Goal: Find specific page/section: Find specific page/section

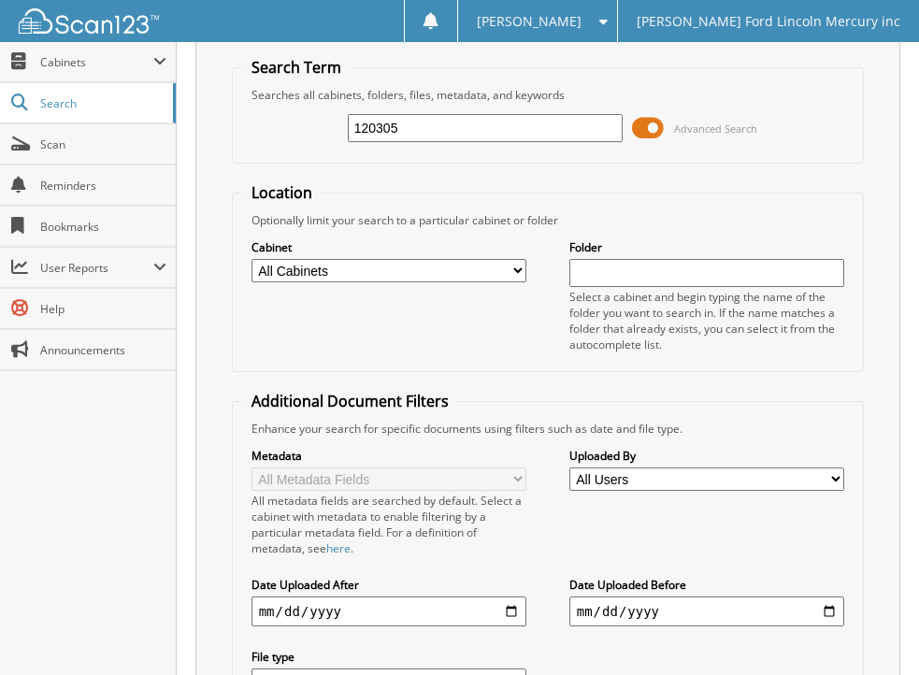
scroll to position [50, 0]
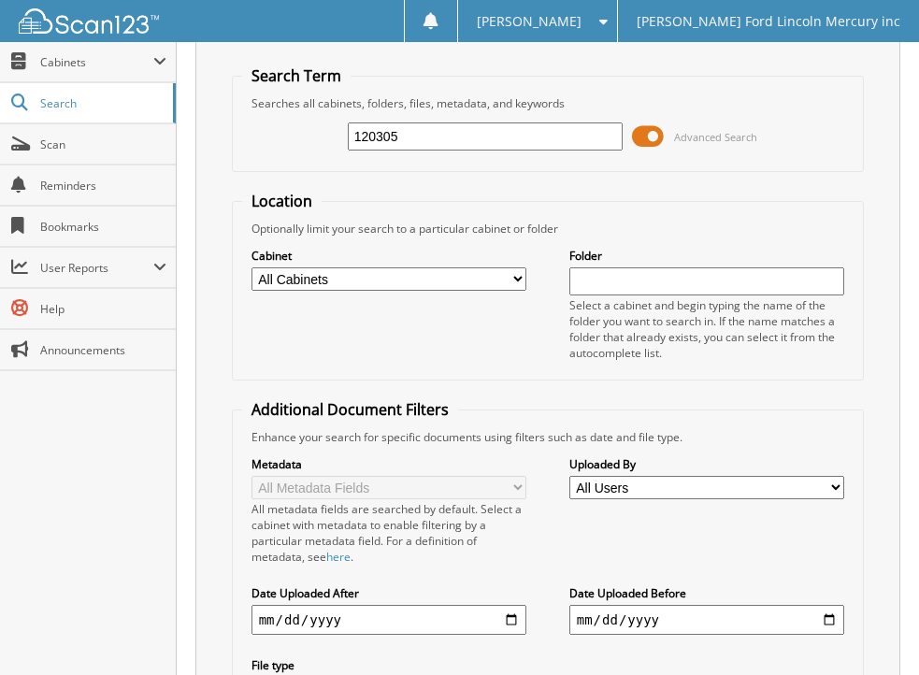
type input "120305"
click at [523, 282] on select "All Cabinets ACCOUNTS PAYABLE BODY SHOP RO'S CREDIT AGREEMENT PARTS INVOICES RE…" at bounding box center [390, 278] width 276 height 23
select select "5621"
click at [252, 267] on select "All Cabinets ACCOUNTS PAYABLE BODY SHOP RO'S CREDIT AGREEMENT PARTS INVOICES RE…" at bounding box center [390, 278] width 276 height 23
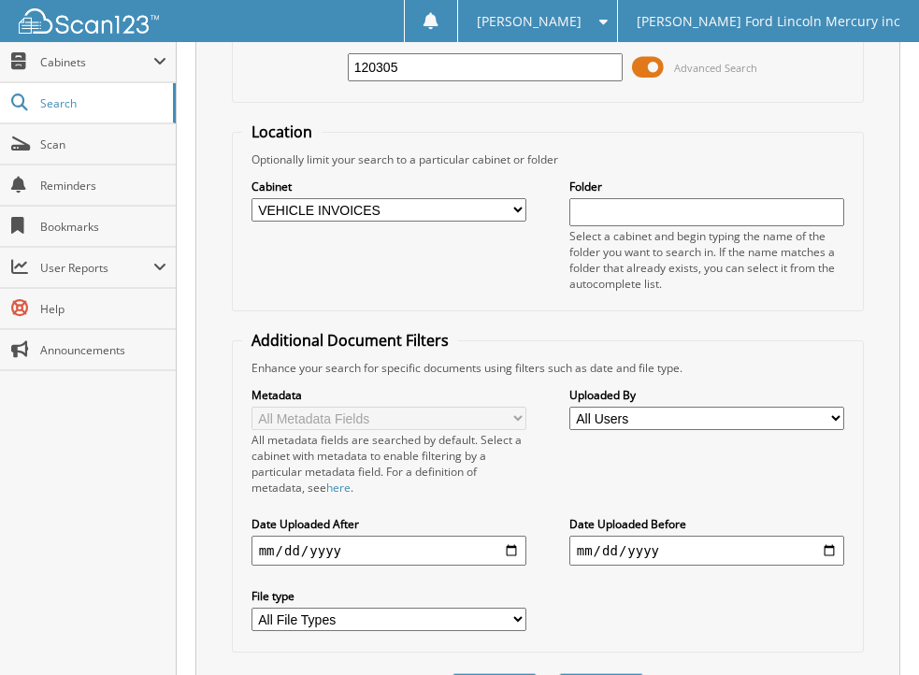
scroll to position [237, 0]
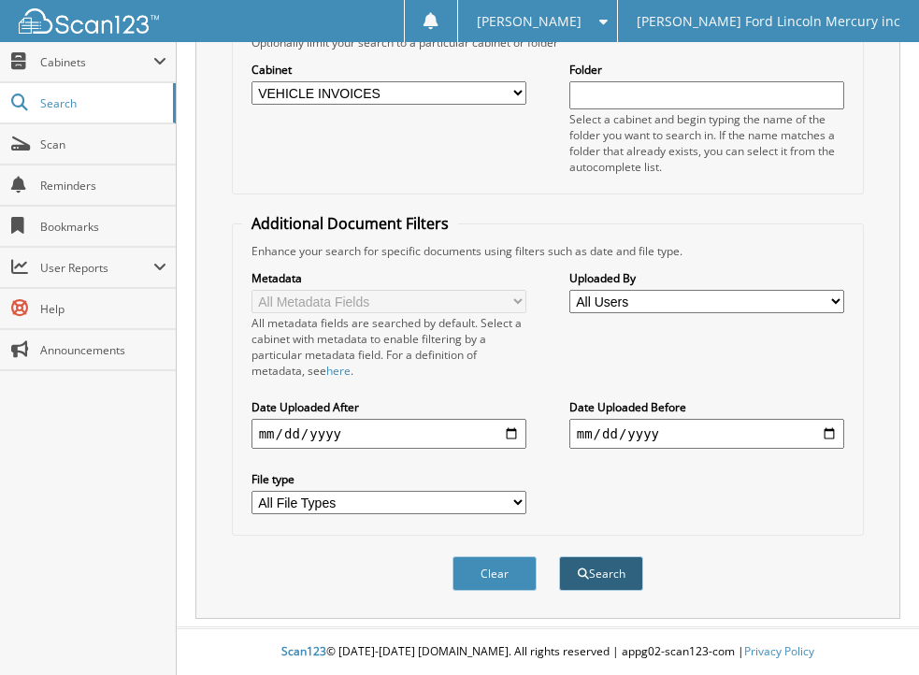
click at [614, 569] on button "Search" at bounding box center [601, 573] width 84 height 35
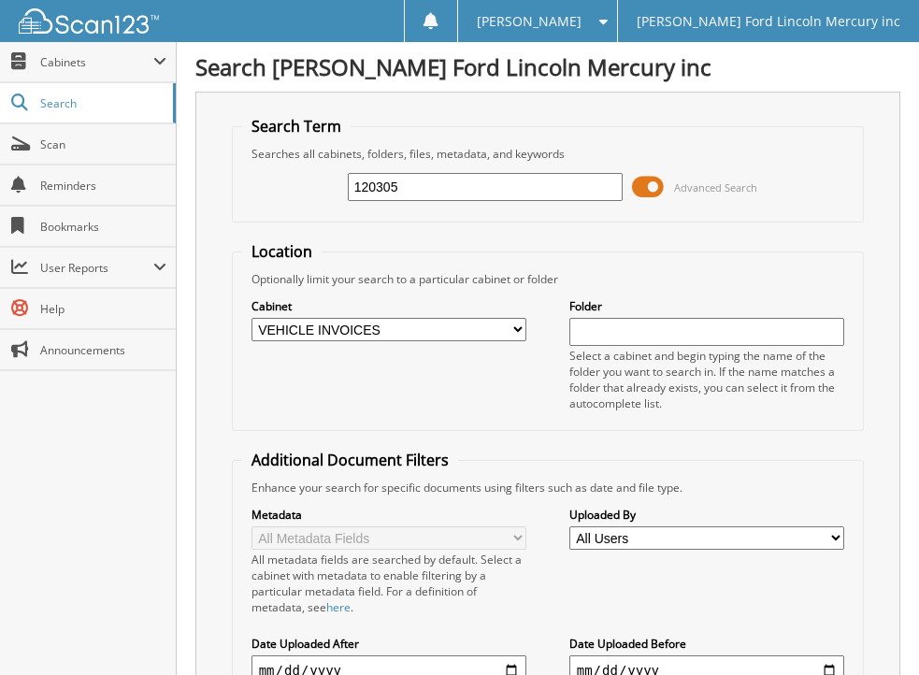
click at [643, 191] on span at bounding box center [648, 187] width 32 height 28
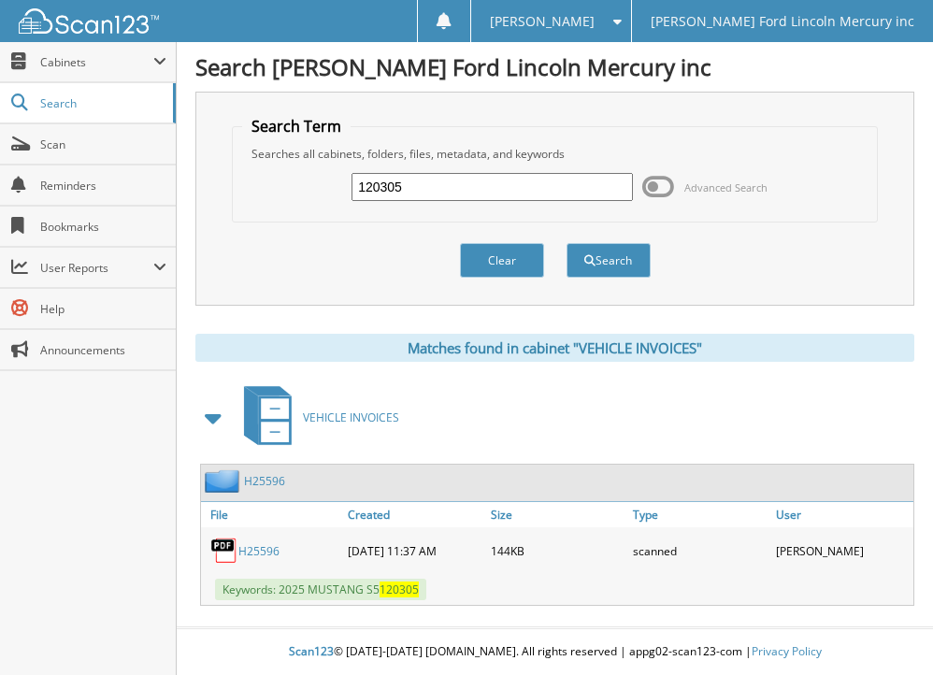
click at [252, 547] on link "H25596" at bounding box center [258, 551] width 41 height 16
drag, startPoint x: 448, startPoint y: 189, endPoint x: 300, endPoint y: 196, distance: 147.9
click at [300, 196] on div "120305 Advanced Search" at bounding box center [554, 187] width 625 height 50
type input "126605"
click at [620, 263] on button "Search" at bounding box center [609, 260] width 84 height 35
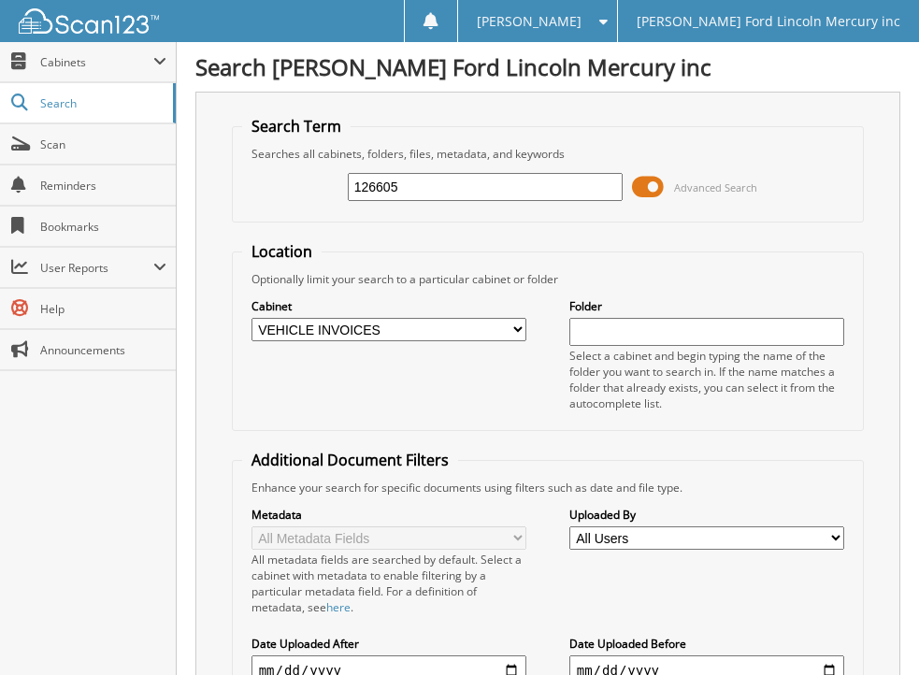
click at [637, 190] on span at bounding box center [648, 187] width 32 height 28
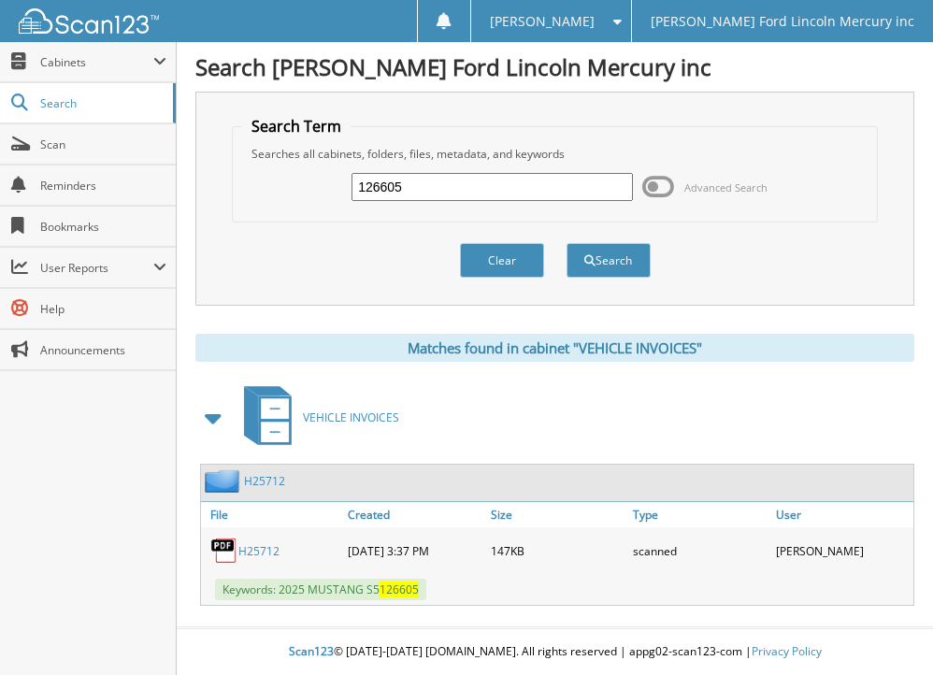
click at [255, 550] on link "H25712" at bounding box center [258, 551] width 41 height 16
drag, startPoint x: 422, startPoint y: 191, endPoint x: 251, endPoint y: 193, distance: 171.1
click at [251, 193] on div "126605 Advanced Search" at bounding box center [554, 187] width 625 height 50
type input "502766"
click at [623, 260] on button "Search" at bounding box center [609, 260] width 84 height 35
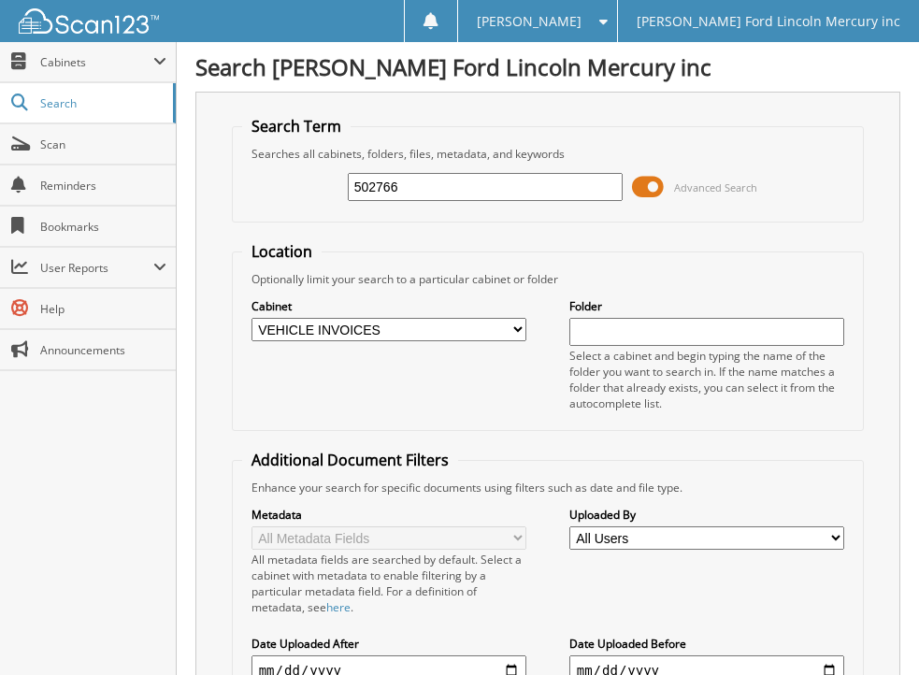
click at [642, 196] on span at bounding box center [648, 187] width 32 height 28
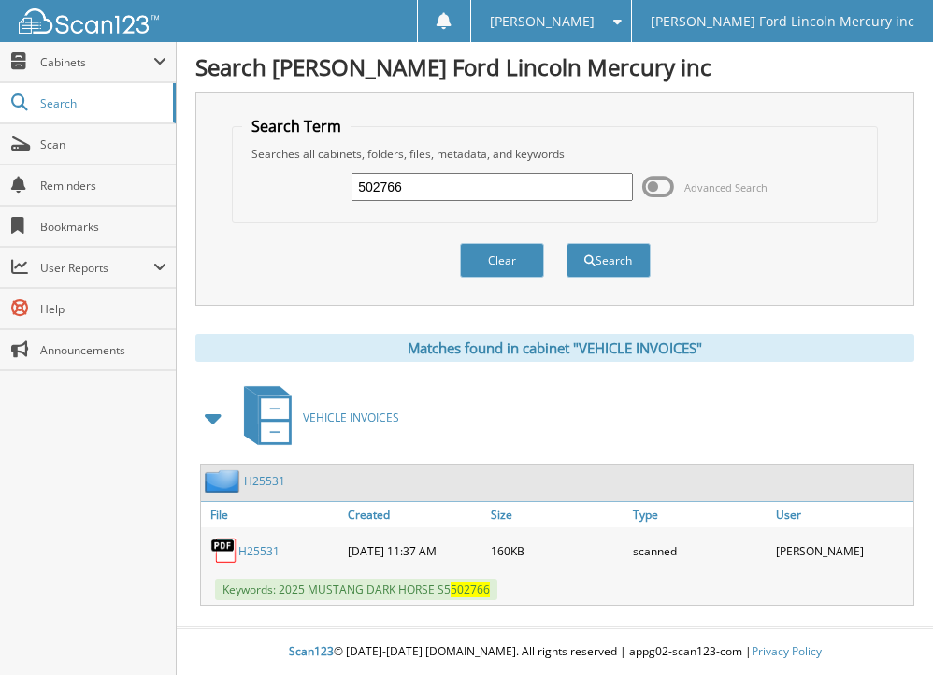
click at [258, 552] on link "H25531" at bounding box center [258, 551] width 41 height 16
drag, startPoint x: 416, startPoint y: 191, endPoint x: 294, endPoint y: 199, distance: 122.8
click at [294, 199] on div "502766 Advanced Search" at bounding box center [554, 187] width 625 height 50
type input "a11324"
click at [610, 257] on button "Search" at bounding box center [609, 260] width 84 height 35
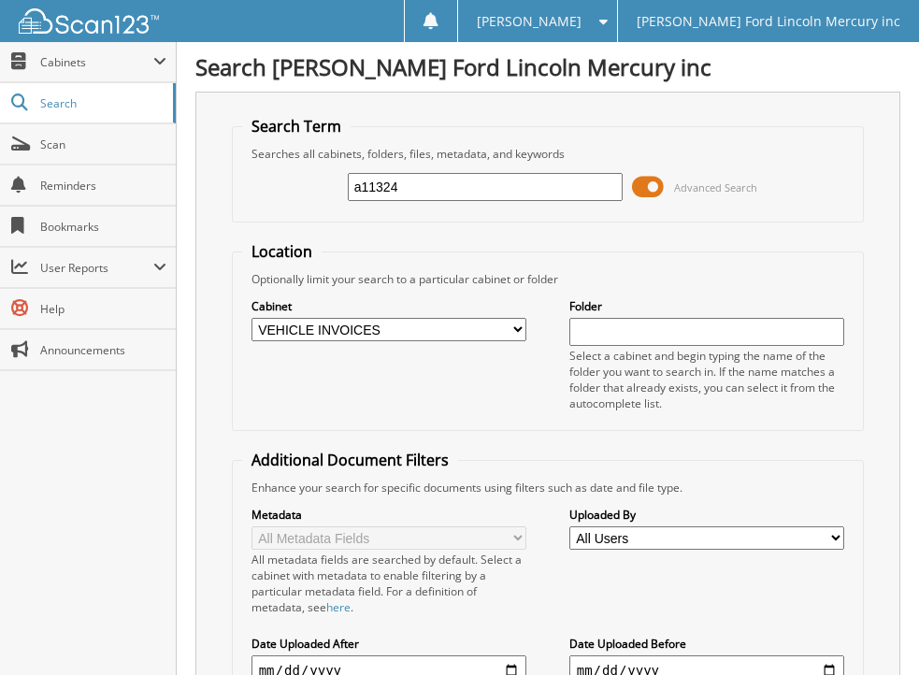
click at [639, 192] on span at bounding box center [648, 187] width 32 height 28
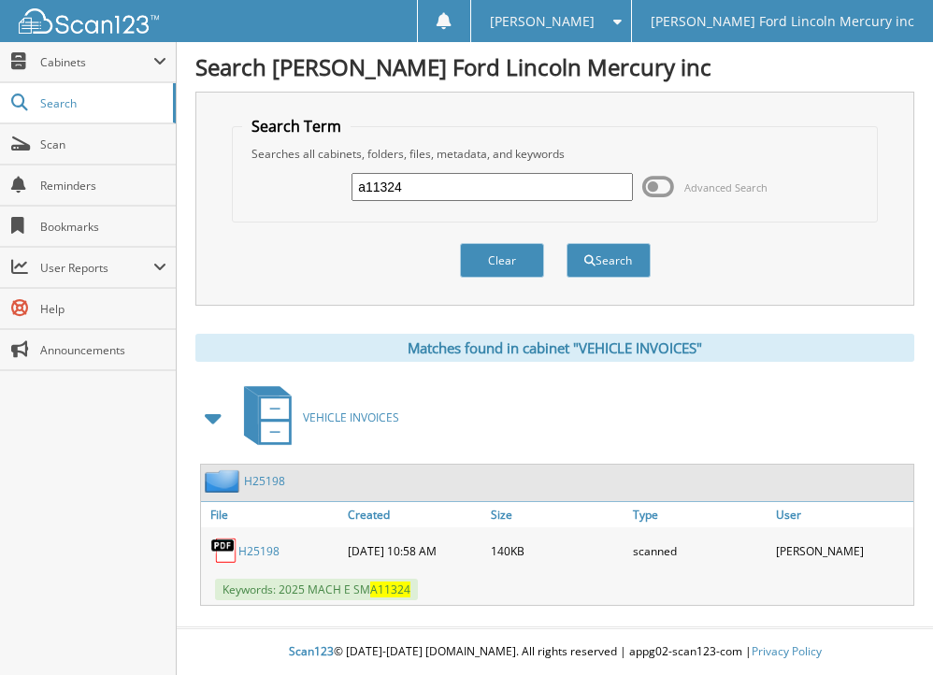
click at [262, 552] on link "H25198" at bounding box center [258, 551] width 41 height 16
drag, startPoint x: 427, startPoint y: 188, endPoint x: 294, endPoint y: 201, distance: 134.3
click at [295, 201] on div "a11324 Advanced Search" at bounding box center [554, 187] width 625 height 50
type input "a15379"
click at [626, 262] on button "Search" at bounding box center [609, 260] width 84 height 35
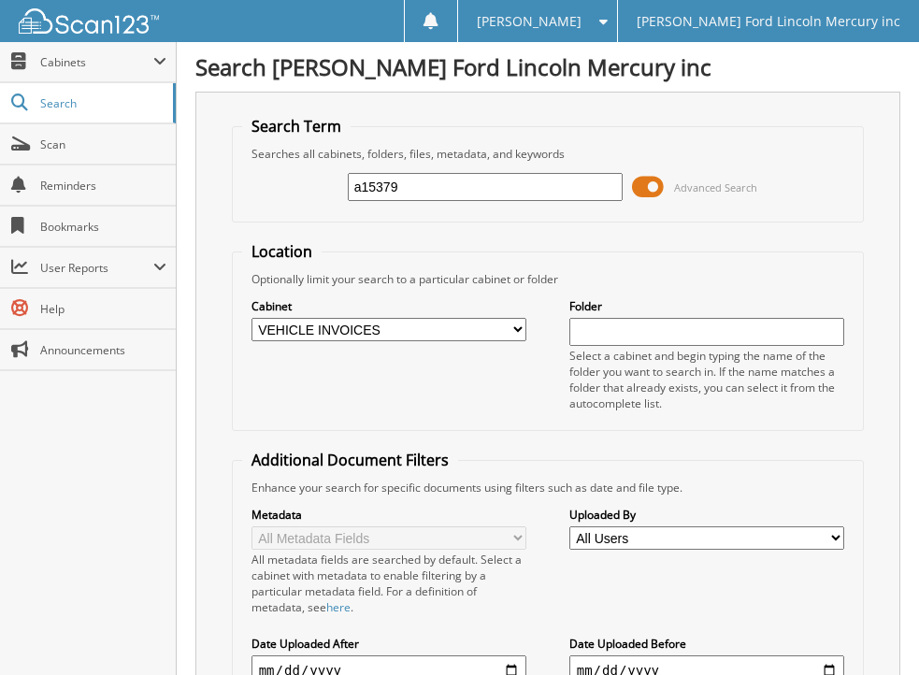
click at [641, 194] on span at bounding box center [648, 187] width 32 height 28
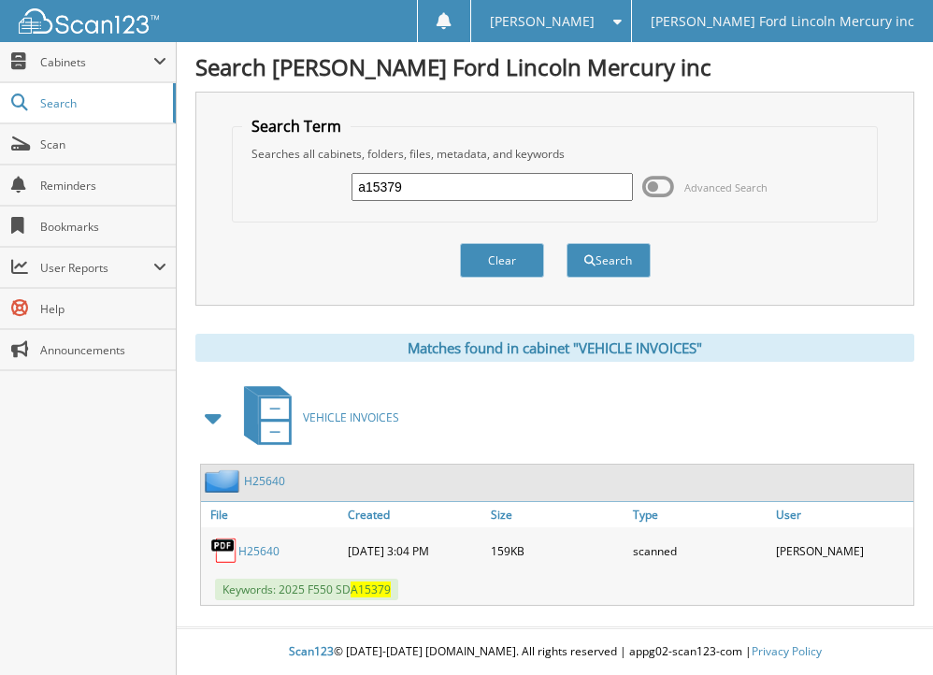
click at [252, 549] on link "H25640" at bounding box center [258, 551] width 41 height 16
drag, startPoint x: 416, startPoint y: 183, endPoint x: 278, endPoint y: 187, distance: 138.4
click at [278, 187] on div "a15379 Advanced Search" at bounding box center [554, 187] width 625 height 50
type input "a20852"
click at [604, 252] on button "Search" at bounding box center [609, 260] width 84 height 35
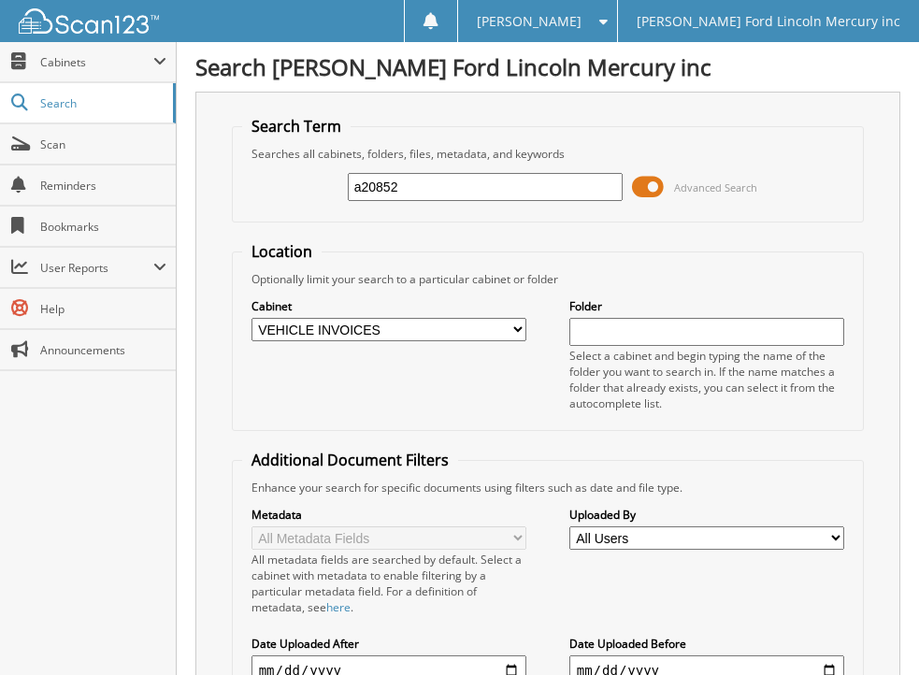
click at [637, 190] on span at bounding box center [648, 187] width 32 height 28
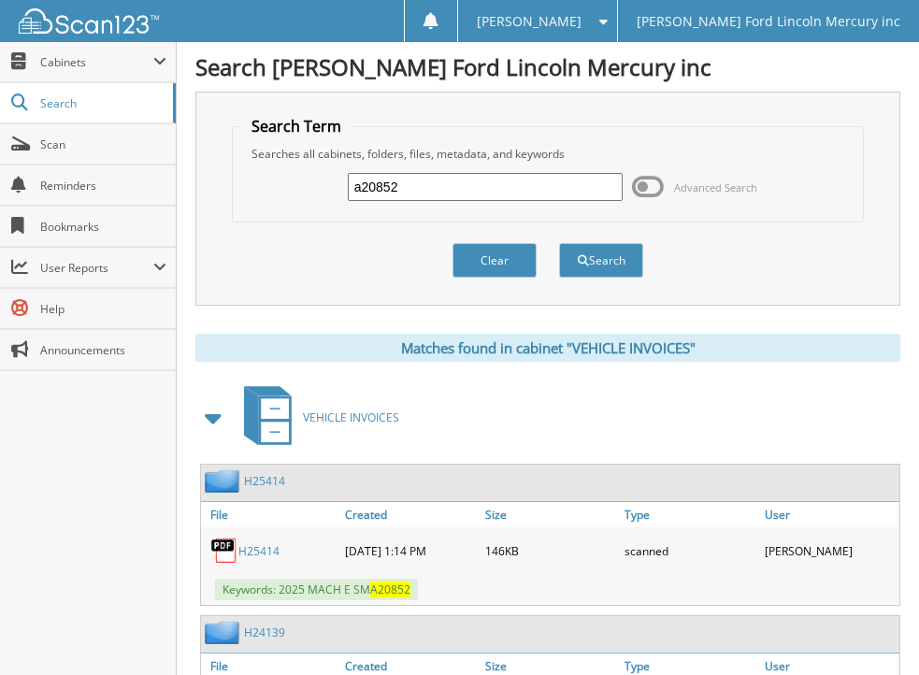
click at [259, 549] on link "H25414" at bounding box center [258, 551] width 41 height 16
drag, startPoint x: 428, startPoint y: 187, endPoint x: 256, endPoint y: 196, distance: 172.3
click at [256, 196] on div "a20852 Advanced Search" at bounding box center [548, 187] width 612 height 50
type input "a22293"
click at [597, 262] on button "Search" at bounding box center [601, 260] width 84 height 35
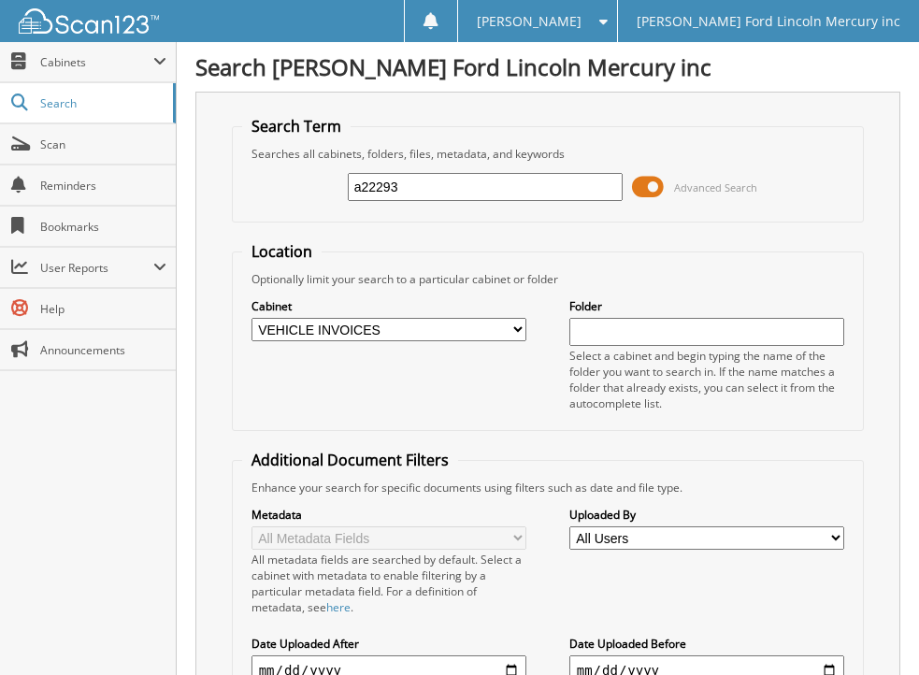
click at [640, 187] on span at bounding box center [648, 187] width 32 height 28
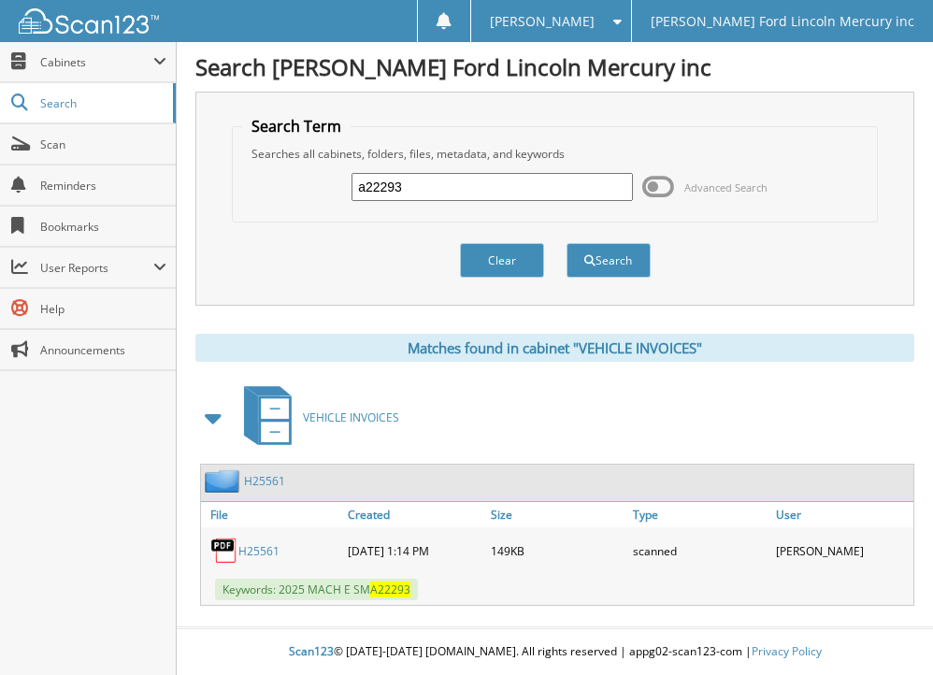
click at [251, 545] on link "H25561" at bounding box center [258, 551] width 41 height 16
drag, startPoint x: 414, startPoint y: 194, endPoint x: 307, endPoint y: 195, distance: 107.5
click at [307, 195] on div "a22293 Advanced Search" at bounding box center [554, 187] width 625 height 50
type input "a32107"
click at [600, 256] on button "Search" at bounding box center [609, 260] width 84 height 35
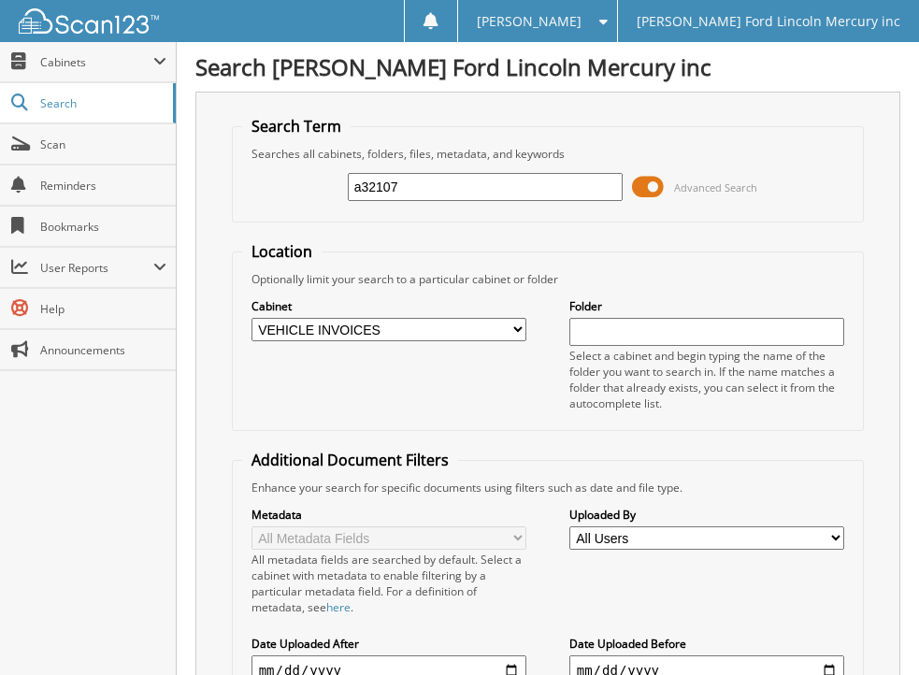
click at [637, 189] on span at bounding box center [648, 187] width 32 height 28
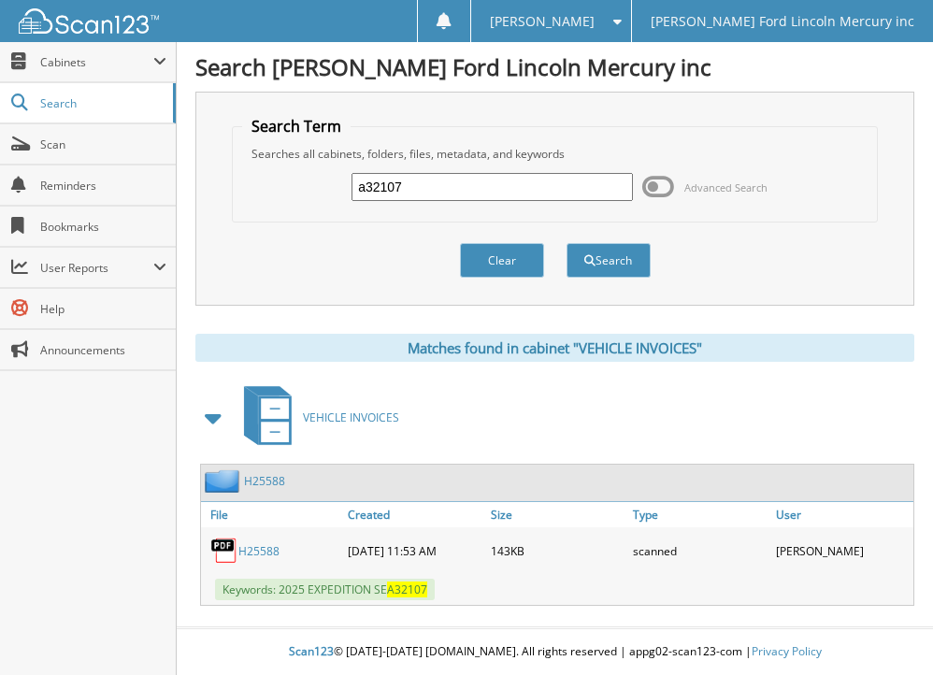
click at [249, 550] on link "H25588" at bounding box center [258, 551] width 41 height 16
drag, startPoint x: 425, startPoint y: 184, endPoint x: 281, endPoint y: 186, distance: 144.0
click at [281, 186] on div "a32107 Advanced Search" at bounding box center [554, 187] width 625 height 50
type input "a34662"
click at [610, 252] on button "Search" at bounding box center [609, 260] width 84 height 35
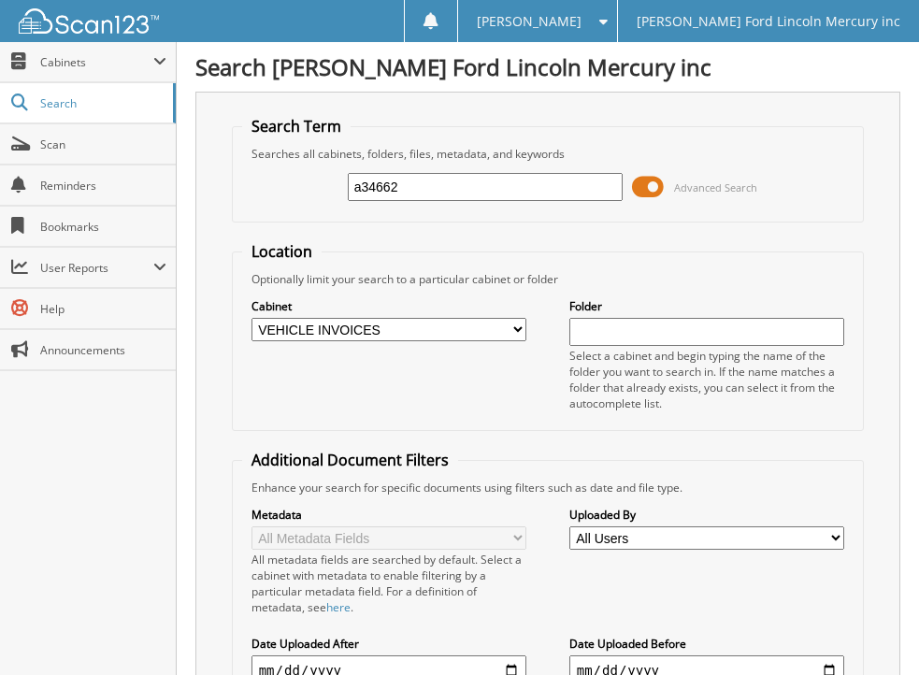
click at [645, 185] on span at bounding box center [648, 187] width 32 height 28
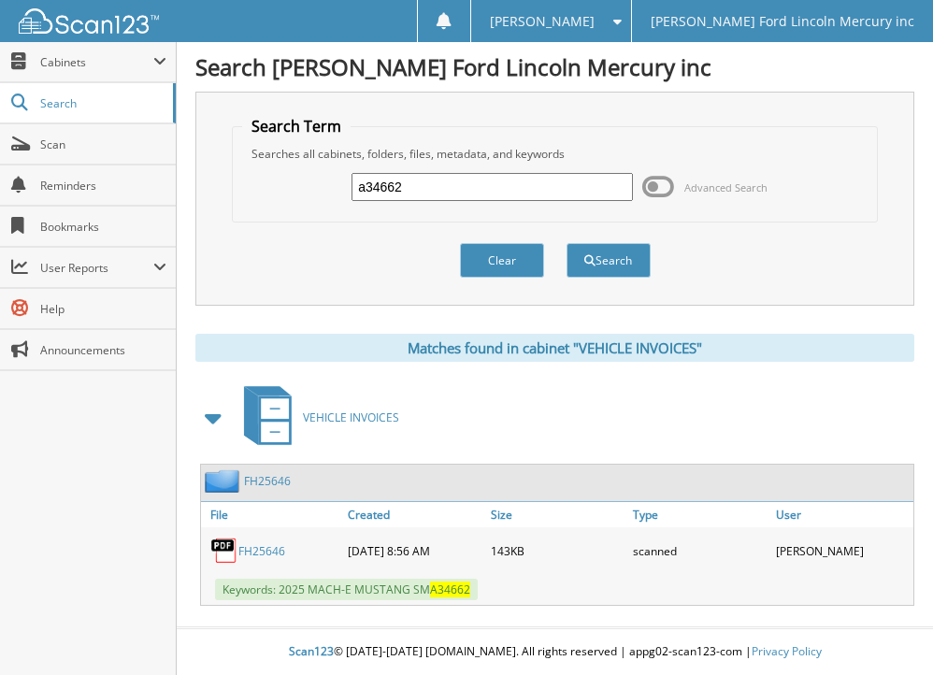
click at [260, 549] on link "FH25646" at bounding box center [261, 551] width 47 height 16
drag, startPoint x: 418, startPoint y: 182, endPoint x: 267, endPoint y: 194, distance: 151.0
click at [267, 194] on div "a34662 Advanced Search" at bounding box center [554, 187] width 625 height 50
type input "a34794"
click at [590, 266] on span "submit" at bounding box center [589, 260] width 11 height 11
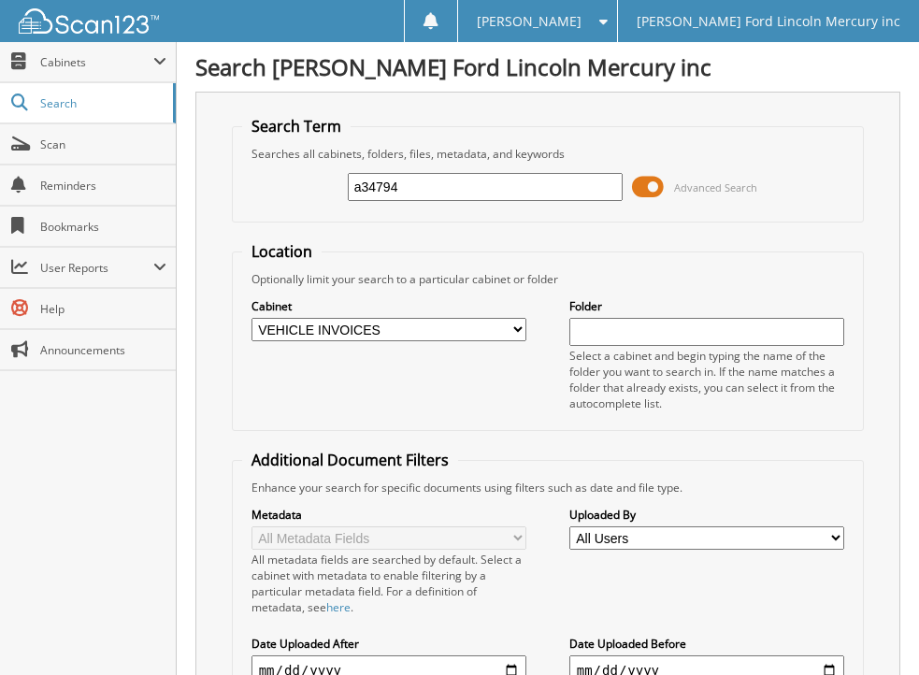
click at [640, 185] on span at bounding box center [648, 187] width 32 height 28
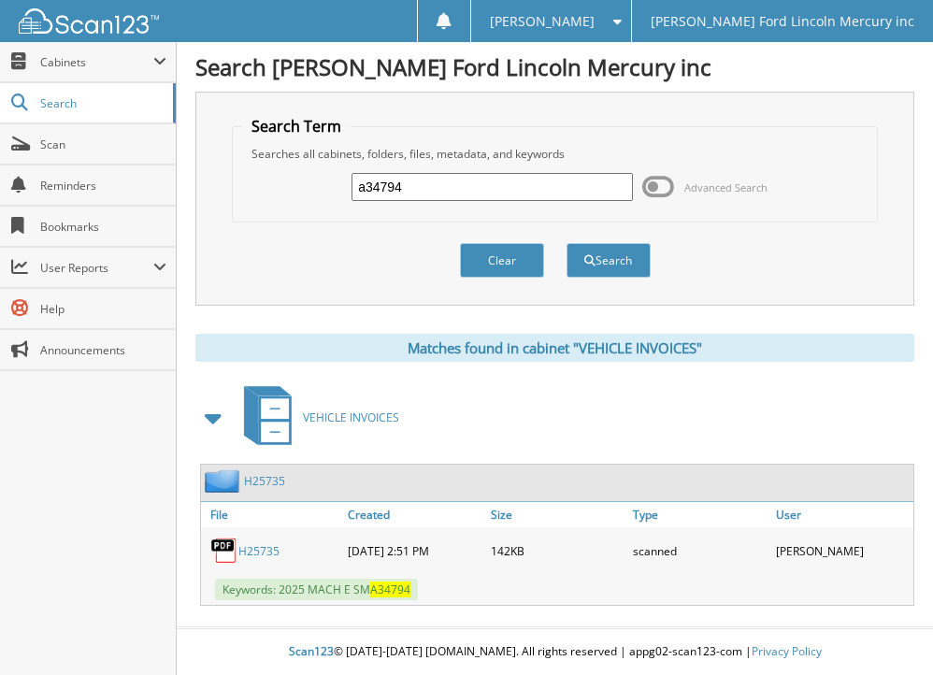
click at [252, 548] on link "H25735" at bounding box center [258, 551] width 41 height 16
drag, startPoint x: 422, startPoint y: 189, endPoint x: 195, endPoint y: 194, distance: 226.3
click at [209, 200] on div "Search Term Searches all cabinets, folders, files, metadata, and keywords a3479…" at bounding box center [554, 199] width 719 height 214
type input "a58040"
click at [605, 265] on button "Search" at bounding box center [609, 260] width 84 height 35
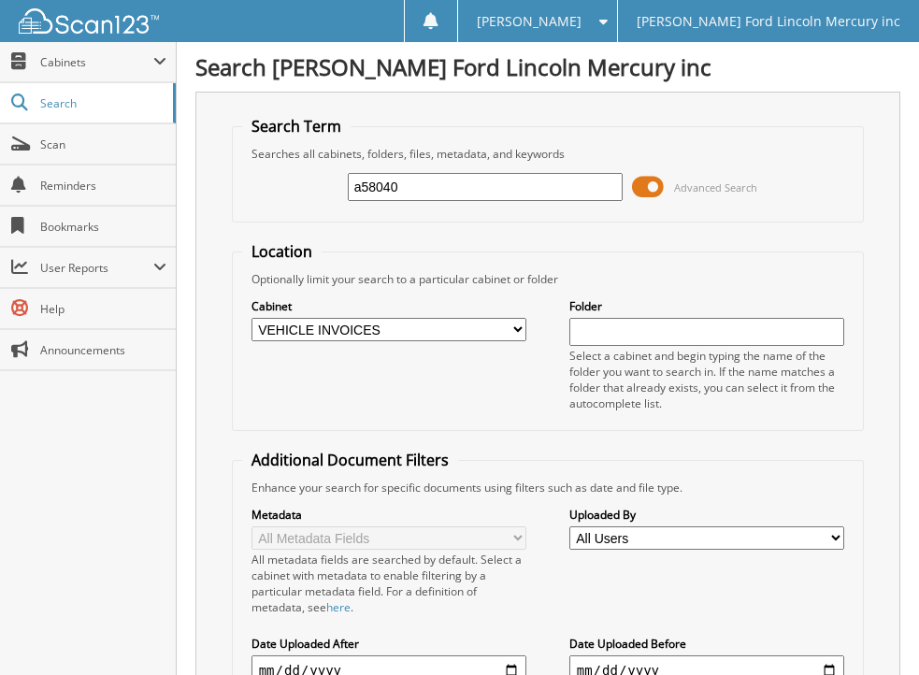
click at [641, 189] on span at bounding box center [648, 187] width 32 height 28
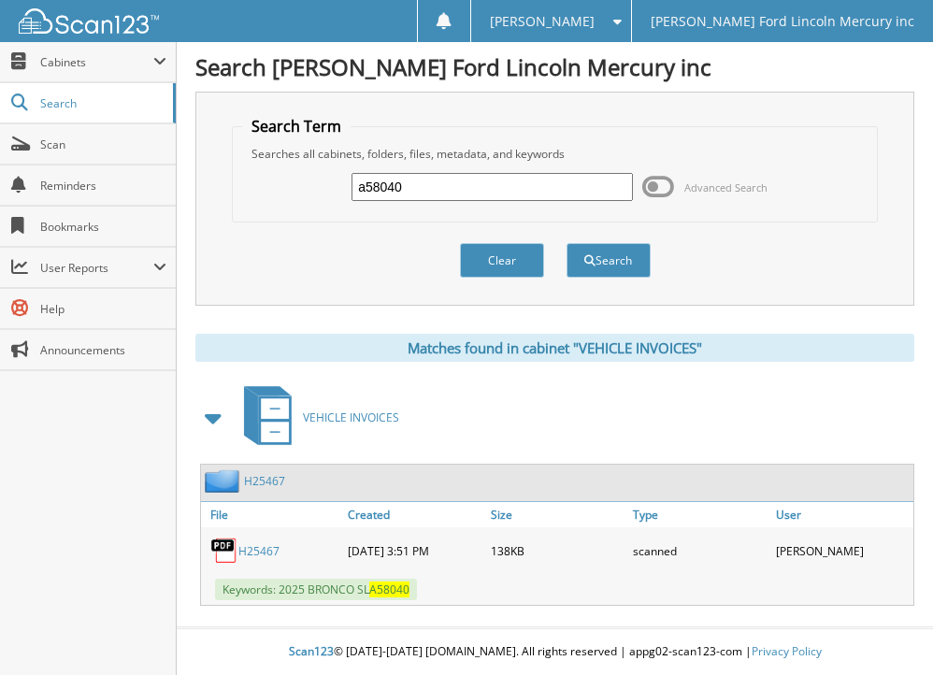
click at [252, 549] on link "H25467" at bounding box center [258, 551] width 41 height 16
drag, startPoint x: 449, startPoint y: 180, endPoint x: 293, endPoint y: 213, distance: 159.5
click at [293, 213] on fieldset "Search Term Searches all cabinets, folders, files, metadata, and keywords a5804…" at bounding box center [554, 169] width 645 height 107
type input "a59027"
click at [603, 256] on button "Search" at bounding box center [609, 260] width 84 height 35
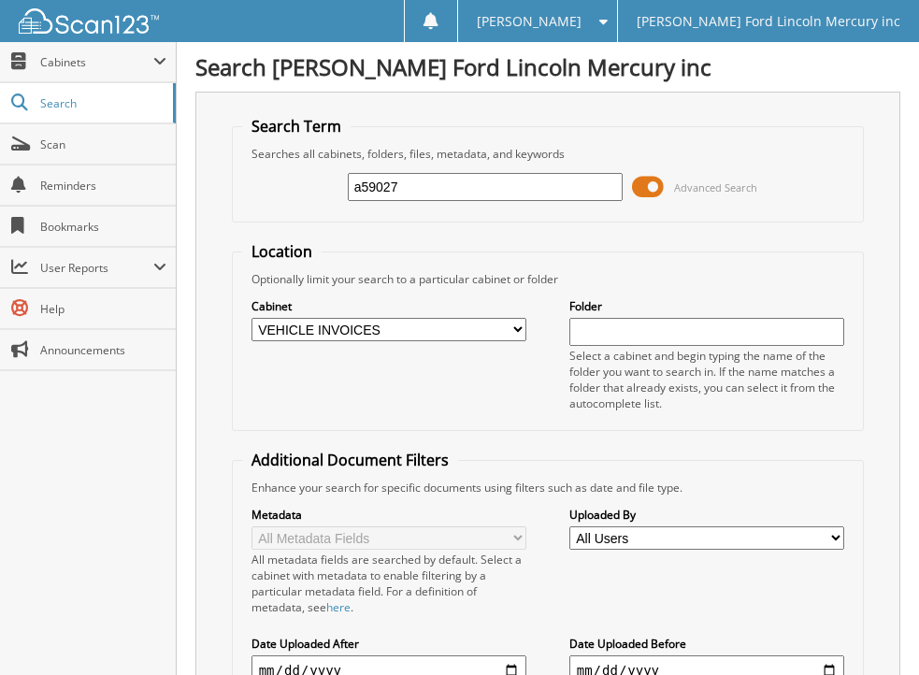
click at [638, 187] on span at bounding box center [648, 187] width 32 height 28
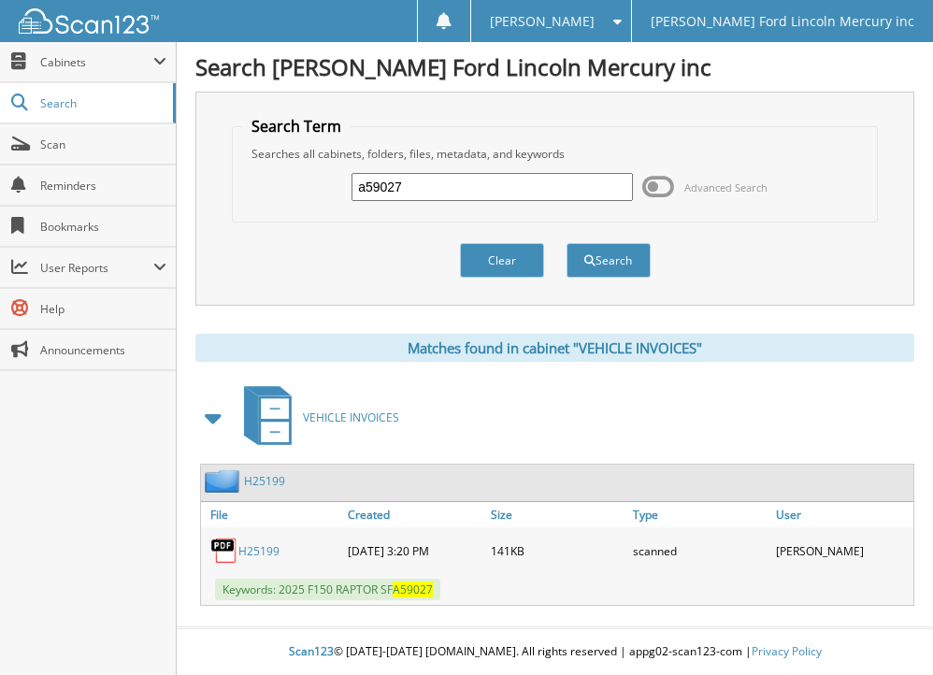
click at [253, 548] on link "H25199" at bounding box center [258, 551] width 41 height 16
click at [253, 550] on link "H25199" at bounding box center [258, 551] width 41 height 16
